Goal: Find specific page/section: Find specific page/section

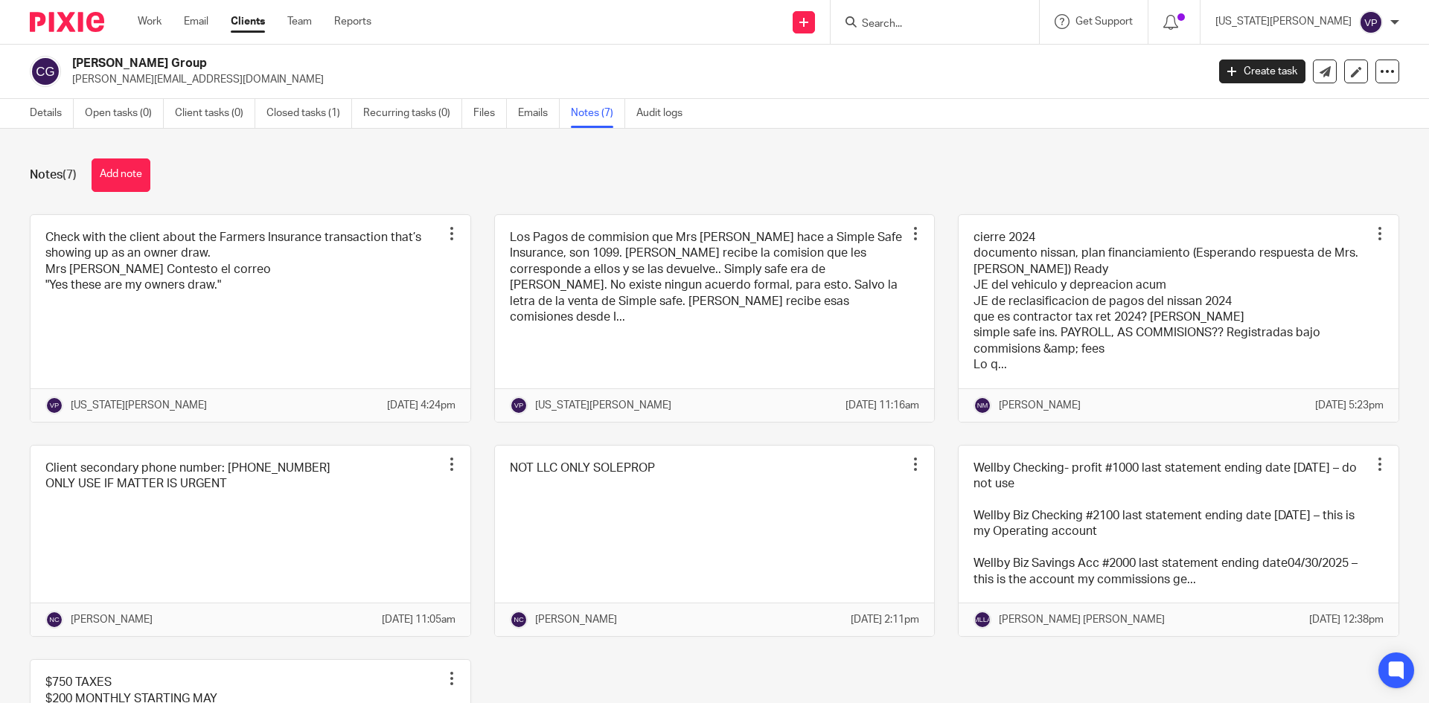
click at [258, 25] on link "Clients" at bounding box center [248, 21] width 34 height 15
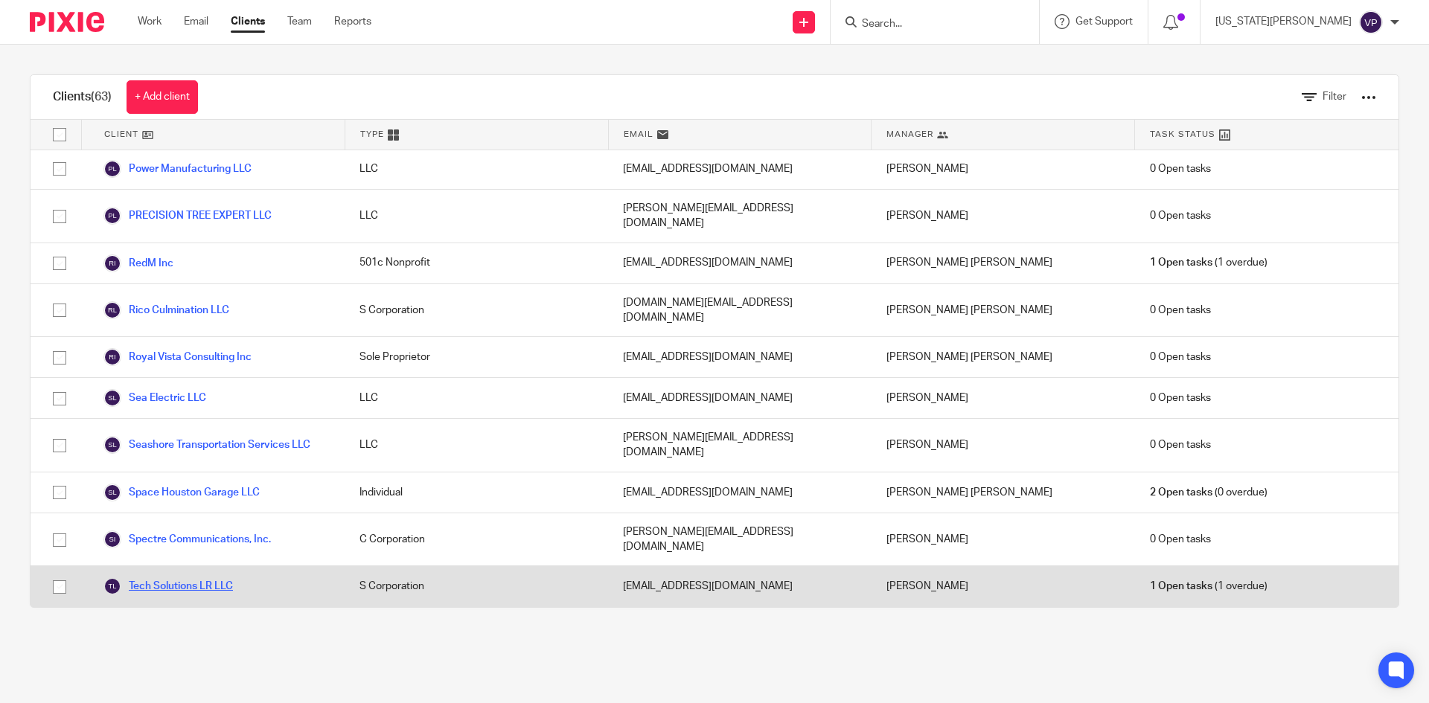
scroll to position [2084, 0]
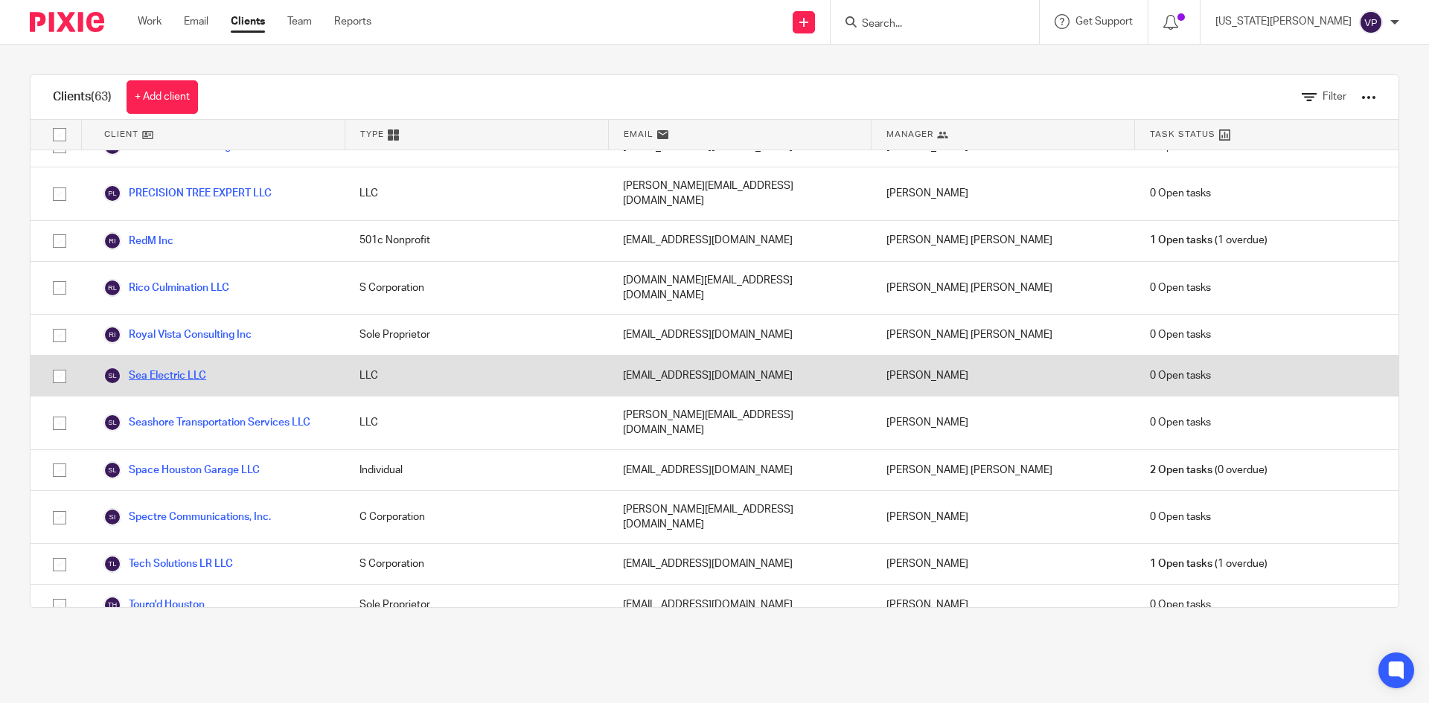
click at [205, 367] on link "Sea Electric LLC" at bounding box center [154, 376] width 103 height 18
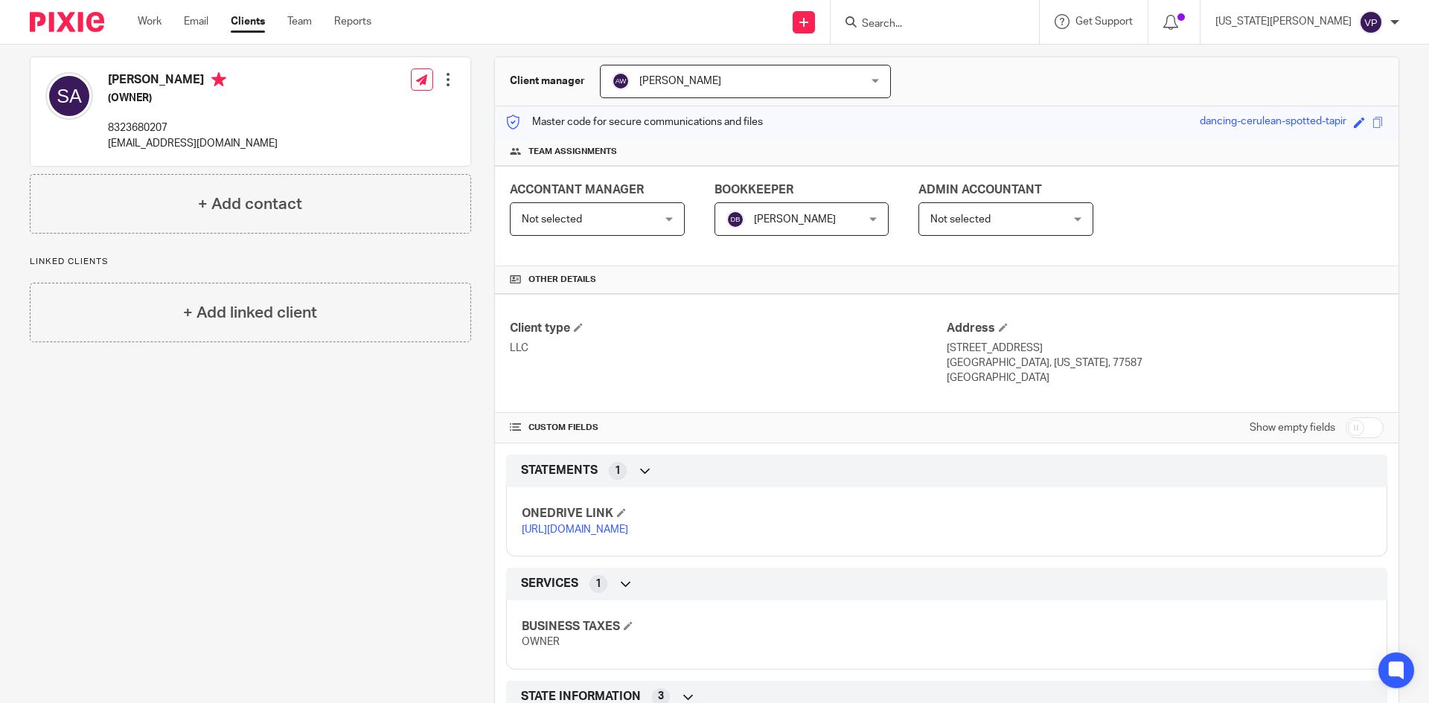
scroll to position [298, 0]
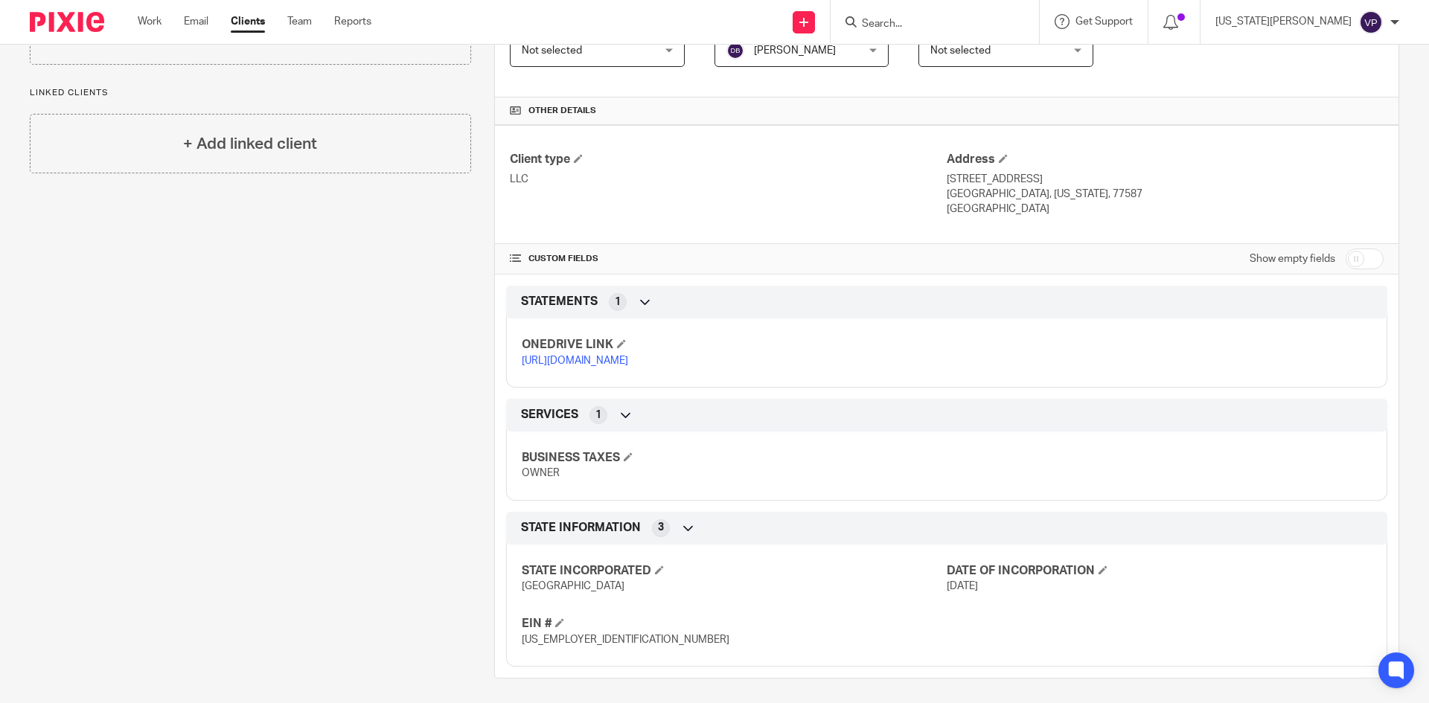
click at [611, 366] on link "[URL][DOMAIN_NAME]" at bounding box center [575, 361] width 106 height 10
